Goal: Information Seeking & Learning: Learn about a topic

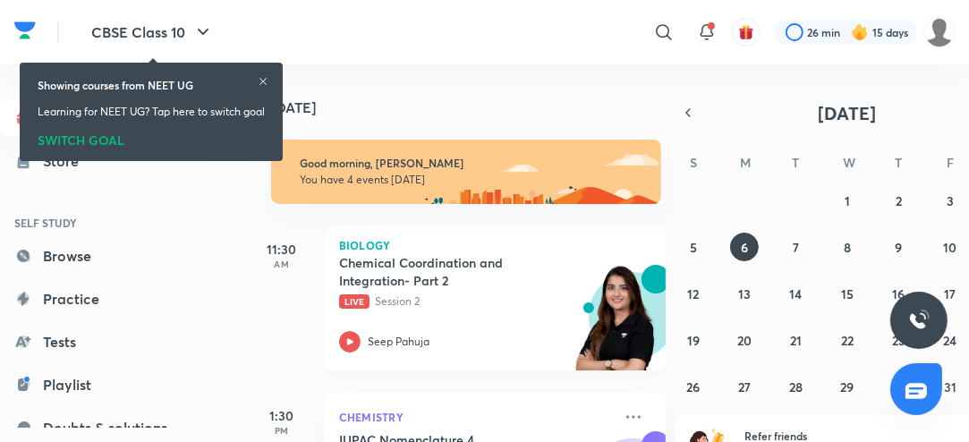
scroll to position [96, 0]
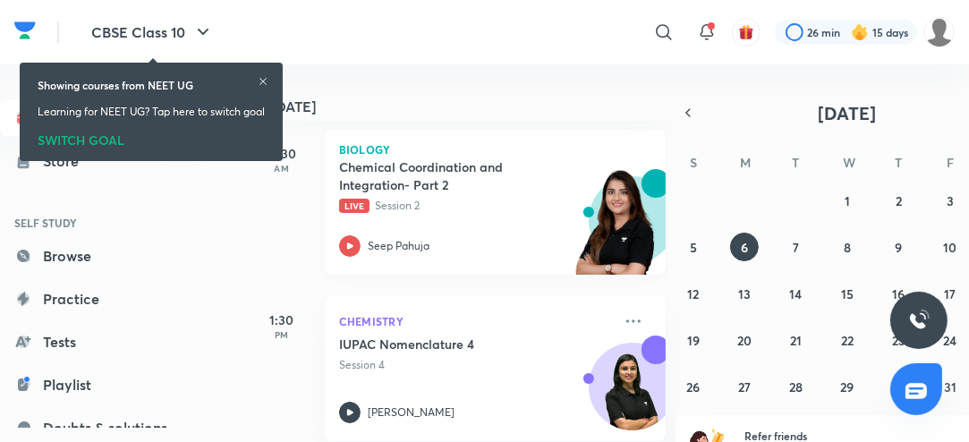
click at [353, 251] on icon at bounding box center [349, 245] width 21 height 21
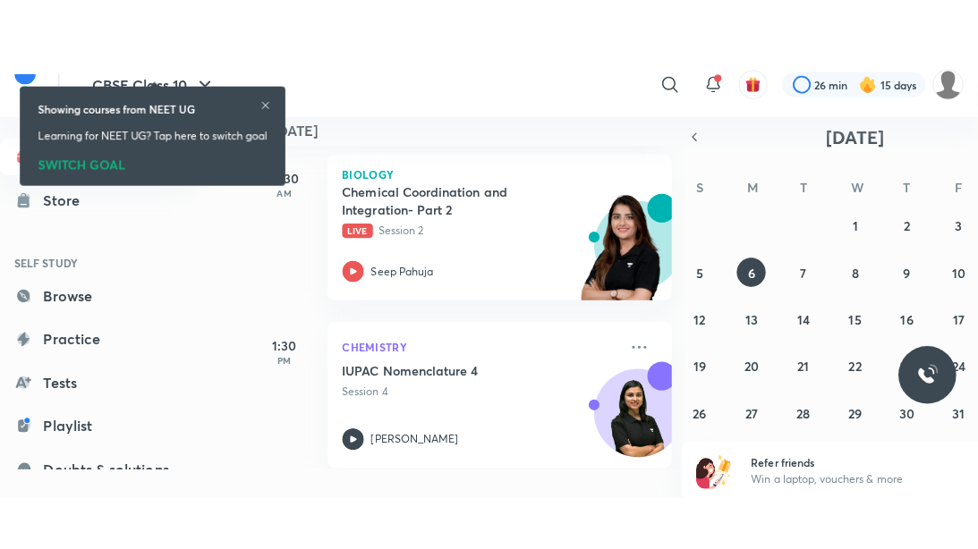
scroll to position [11, 0]
